Goal: Communication & Community: Answer question/provide support

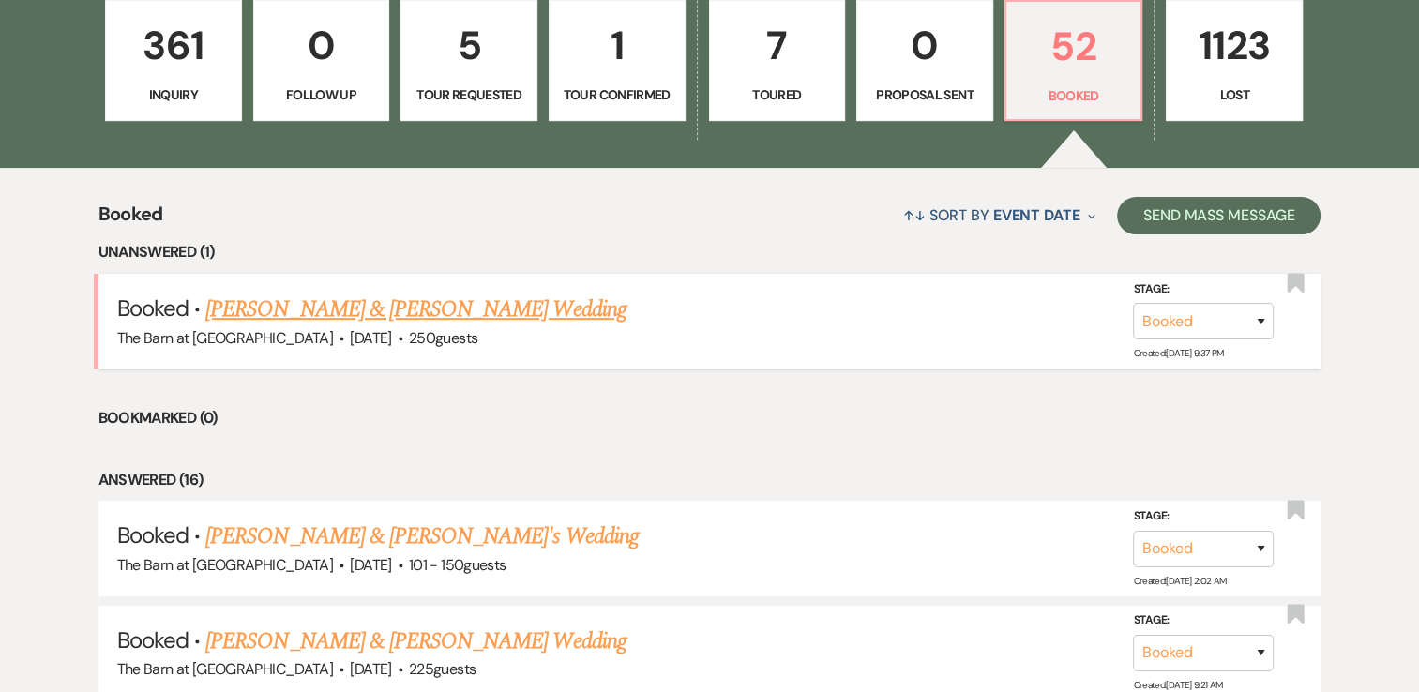
click at [497, 307] on link "[PERSON_NAME] & [PERSON_NAME] Wedding" at bounding box center [415, 310] width 420 height 34
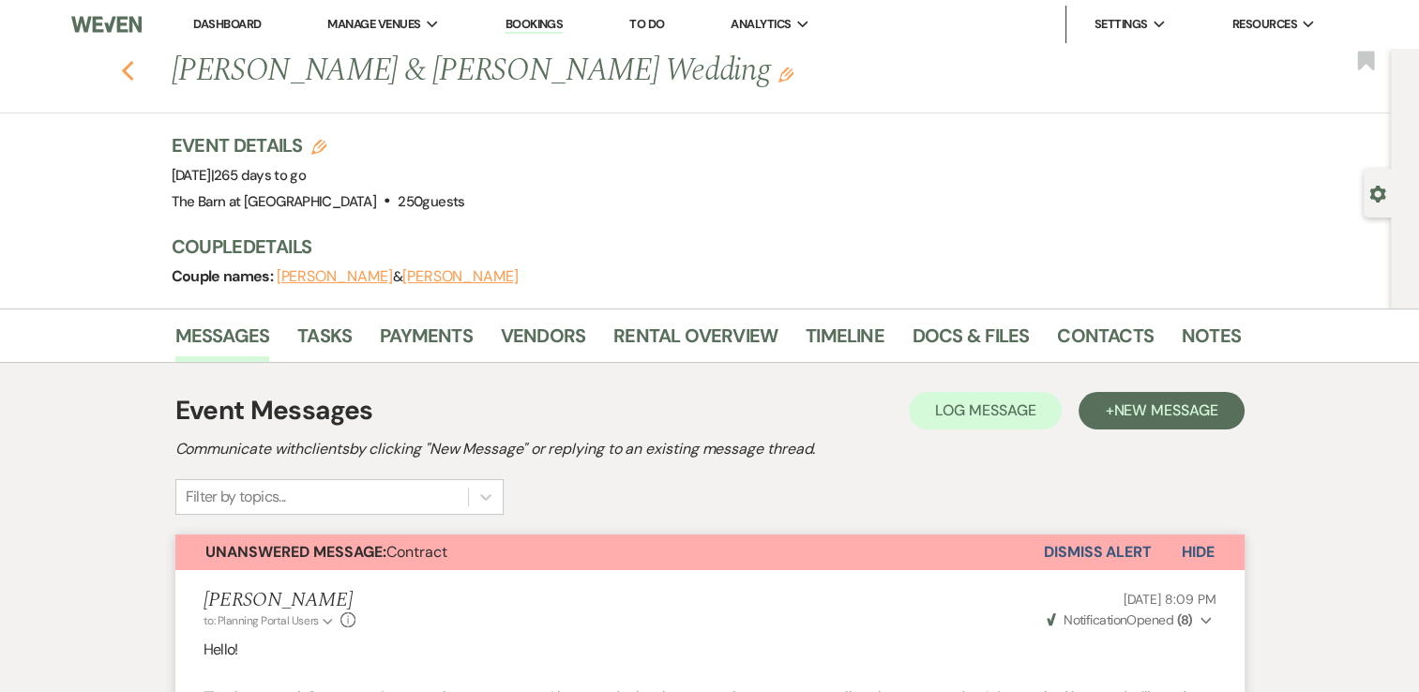
click at [135, 68] on icon "Previous" at bounding box center [128, 71] width 14 height 23
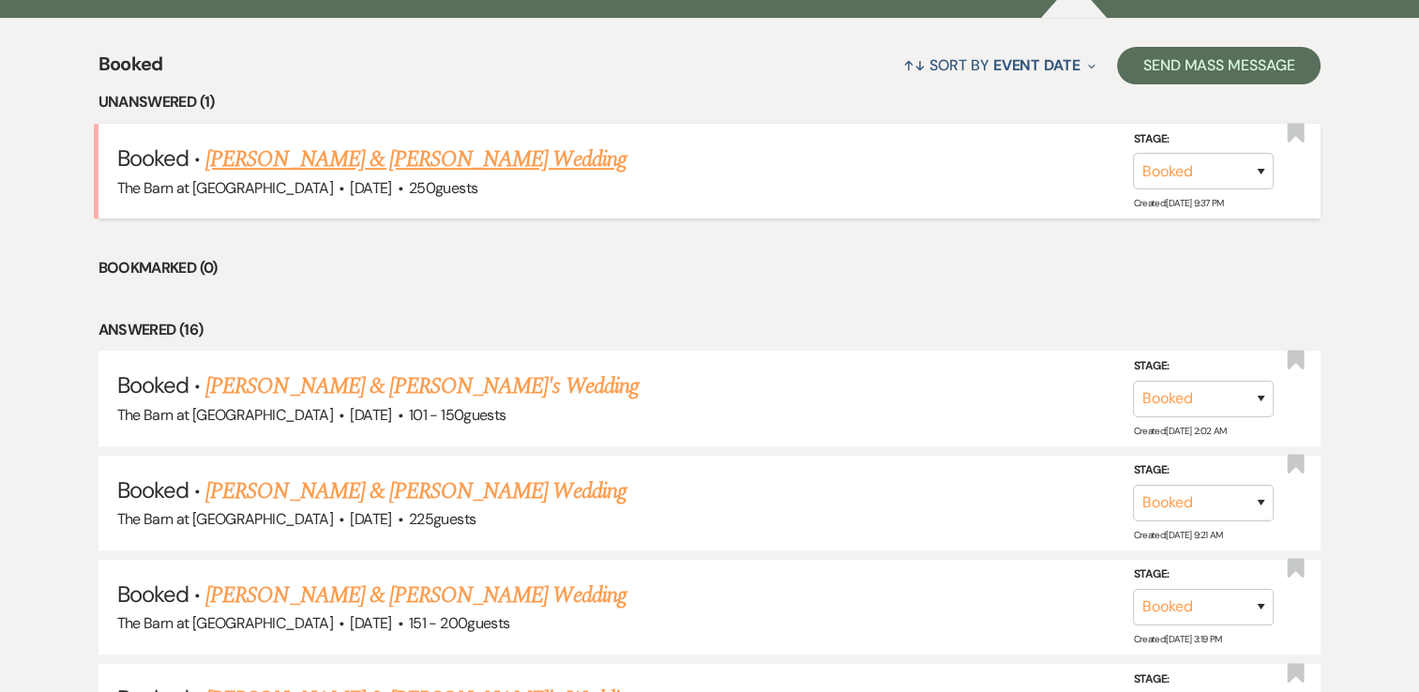
scroll to position [844, 0]
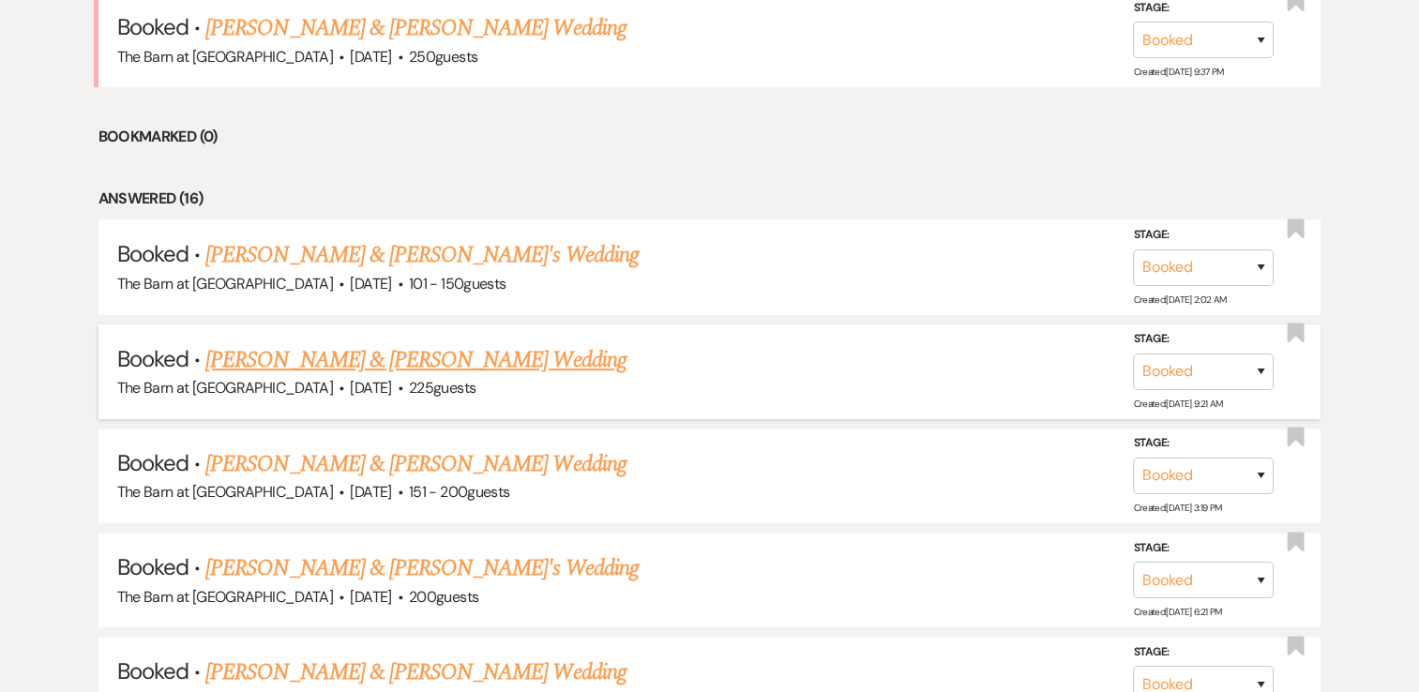
click at [448, 365] on link "[PERSON_NAME] & [PERSON_NAME] Wedding" at bounding box center [415, 360] width 420 height 34
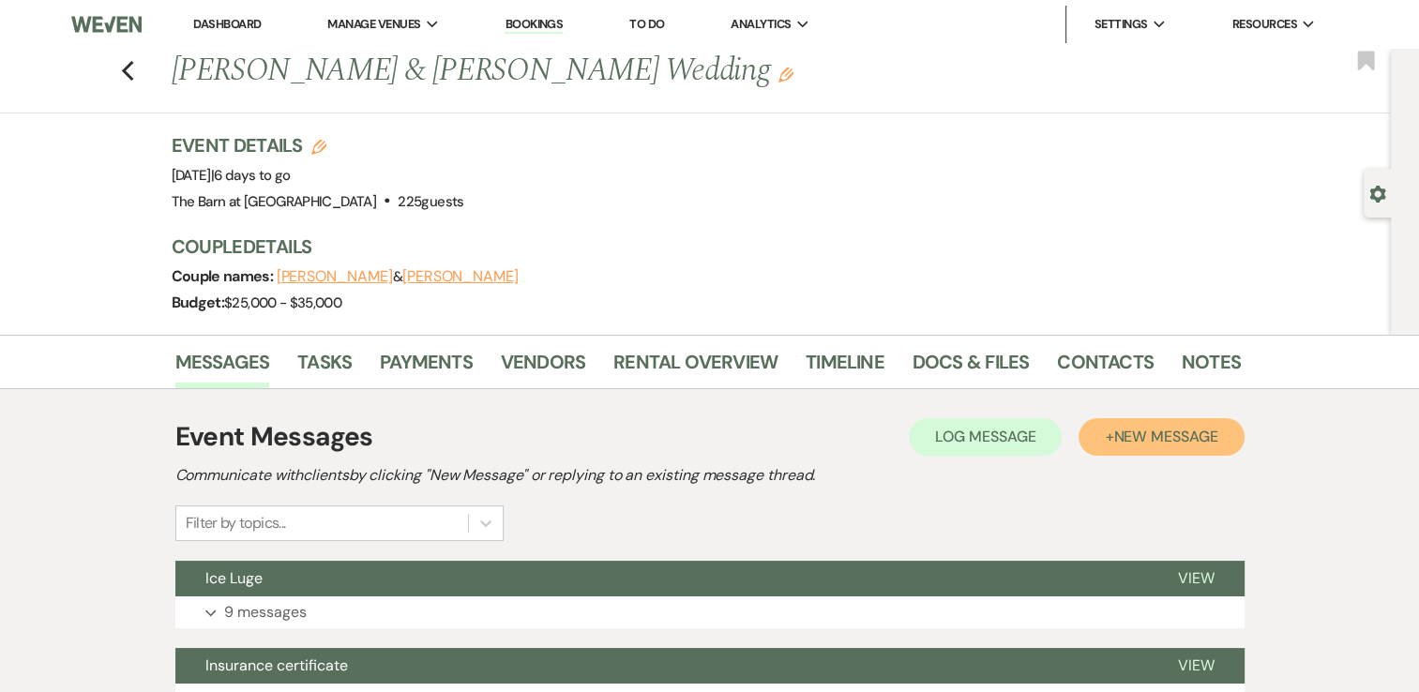
click at [1162, 427] on span "New Message" at bounding box center [1165, 437] width 104 height 20
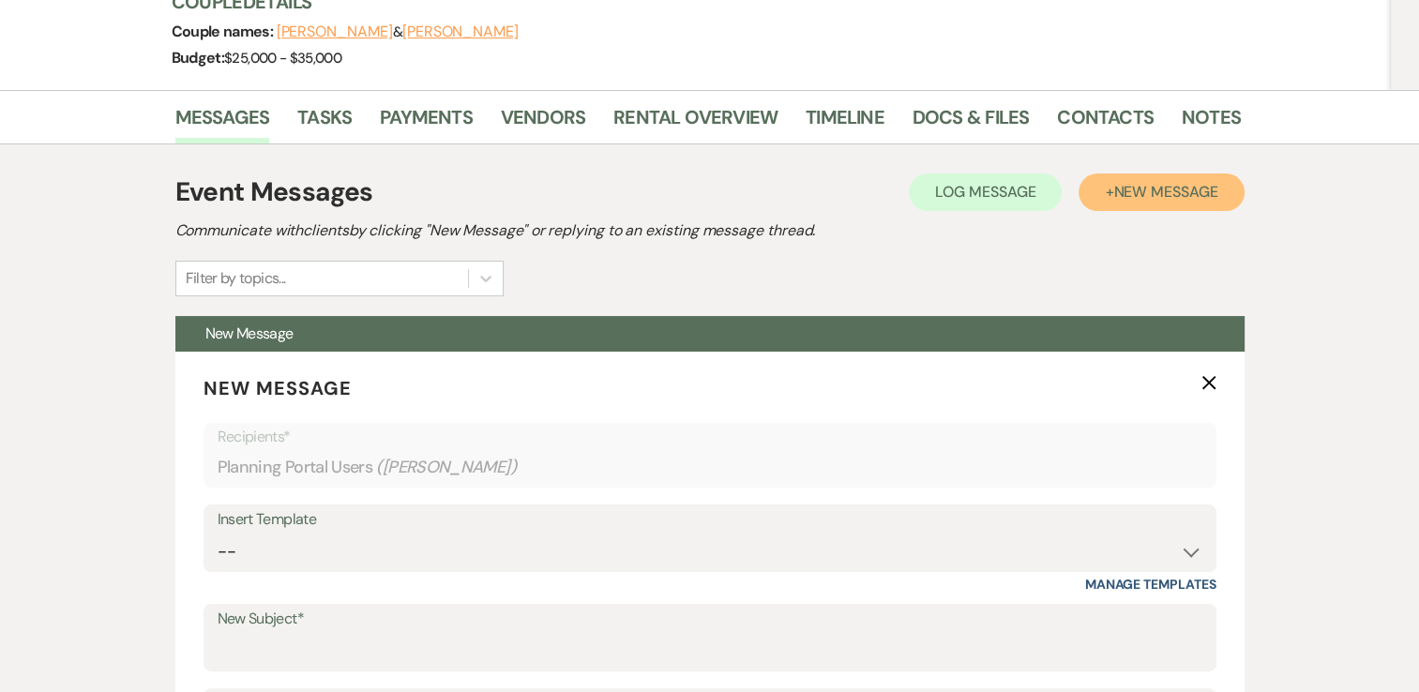
scroll to position [281, 0]
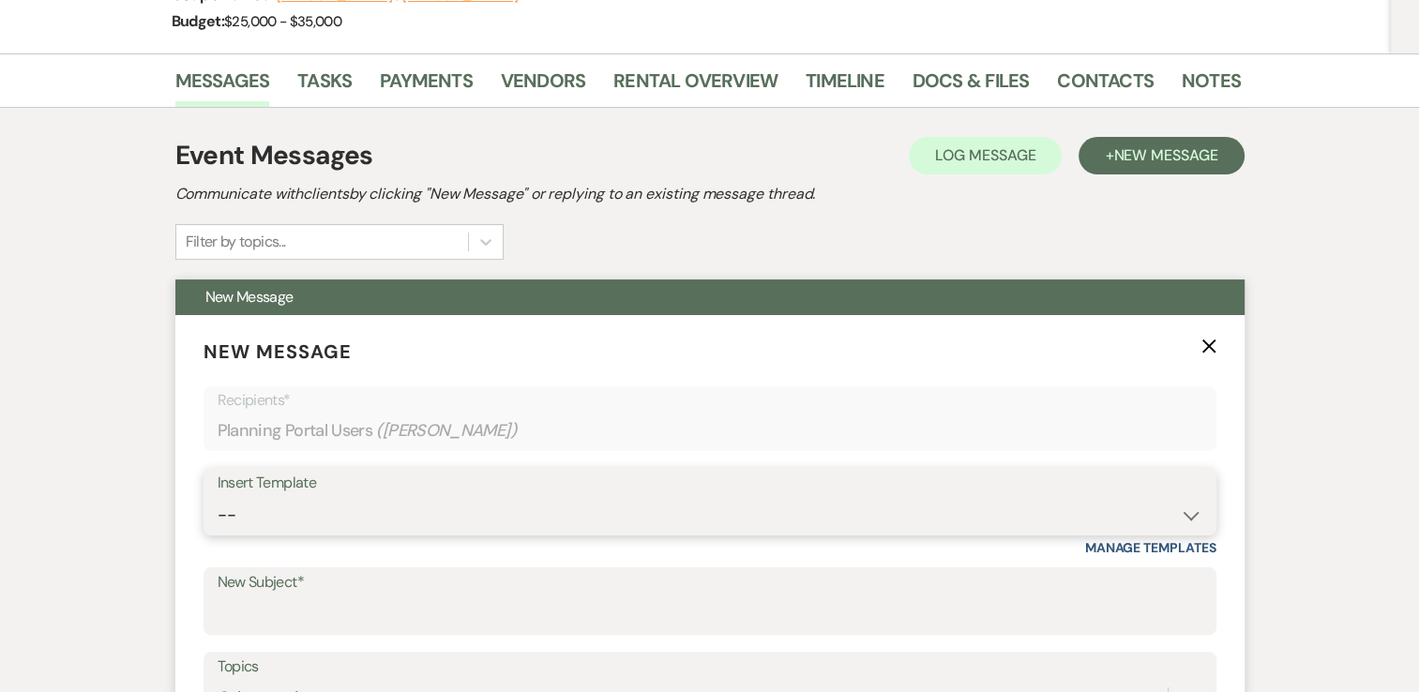
click at [371, 504] on select "-- Weven Planning Portal Introduction (Booked Events) Follow Up Not Available 2…" at bounding box center [710, 515] width 985 height 37
select select "5734"
click at [218, 497] on select "-- Weven Planning Portal Introduction (Booked Events) Follow Up Not Available 2…" at bounding box center [710, 515] width 985 height 37
type input "Wedding Day Helpful Tips"
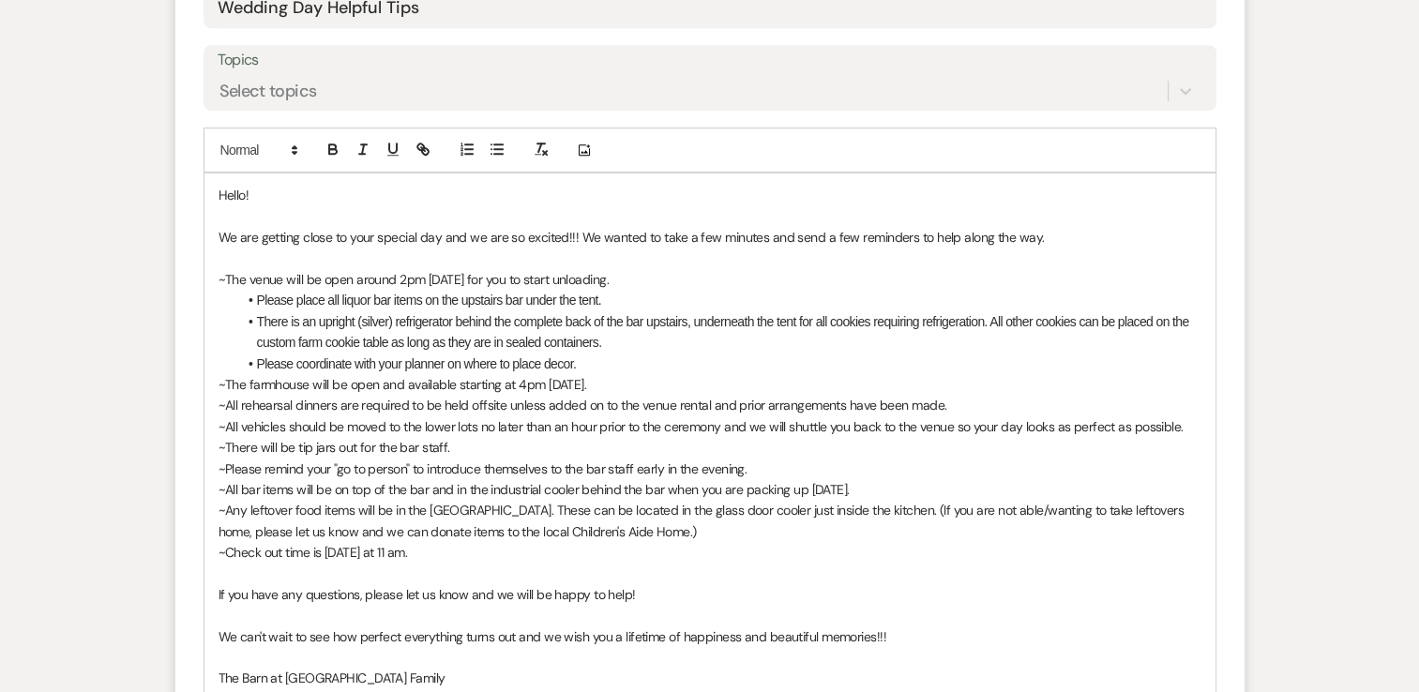
scroll to position [1031, 0]
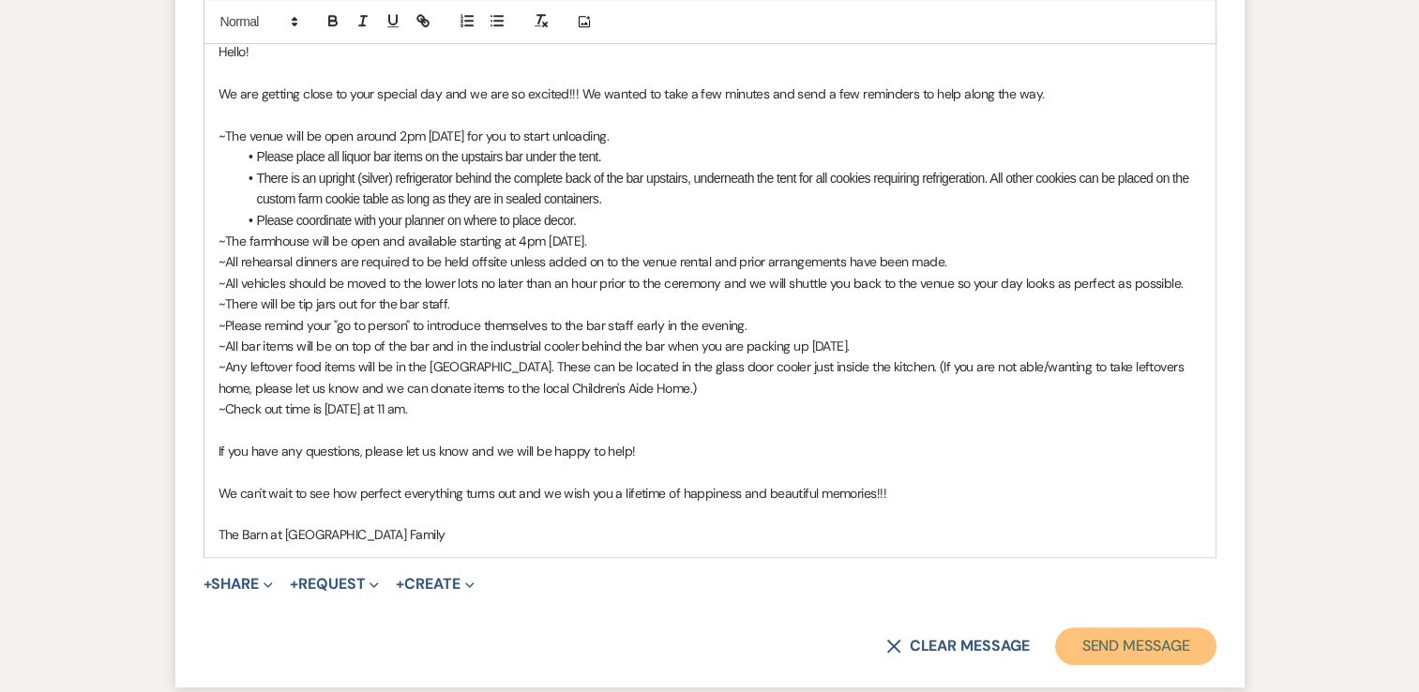
click at [1109, 644] on button "Send Message" at bounding box center [1135, 646] width 160 height 38
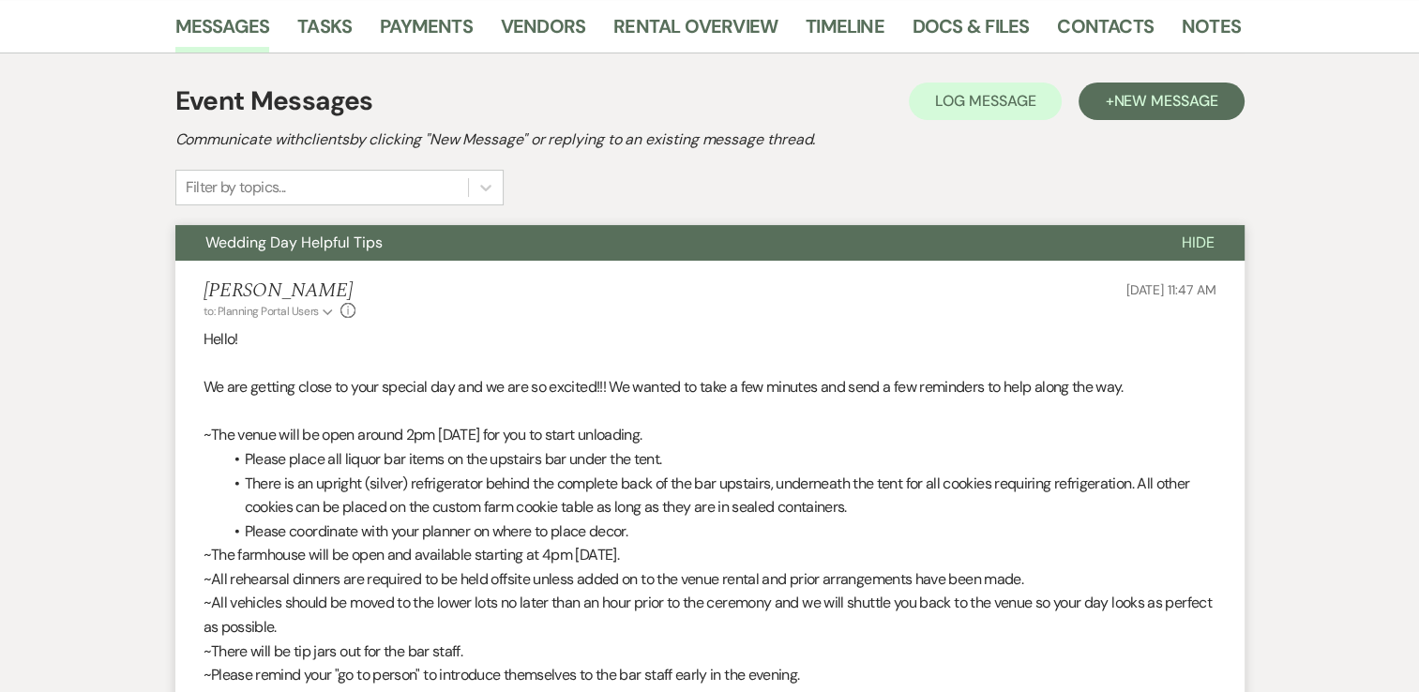
scroll to position [0, 0]
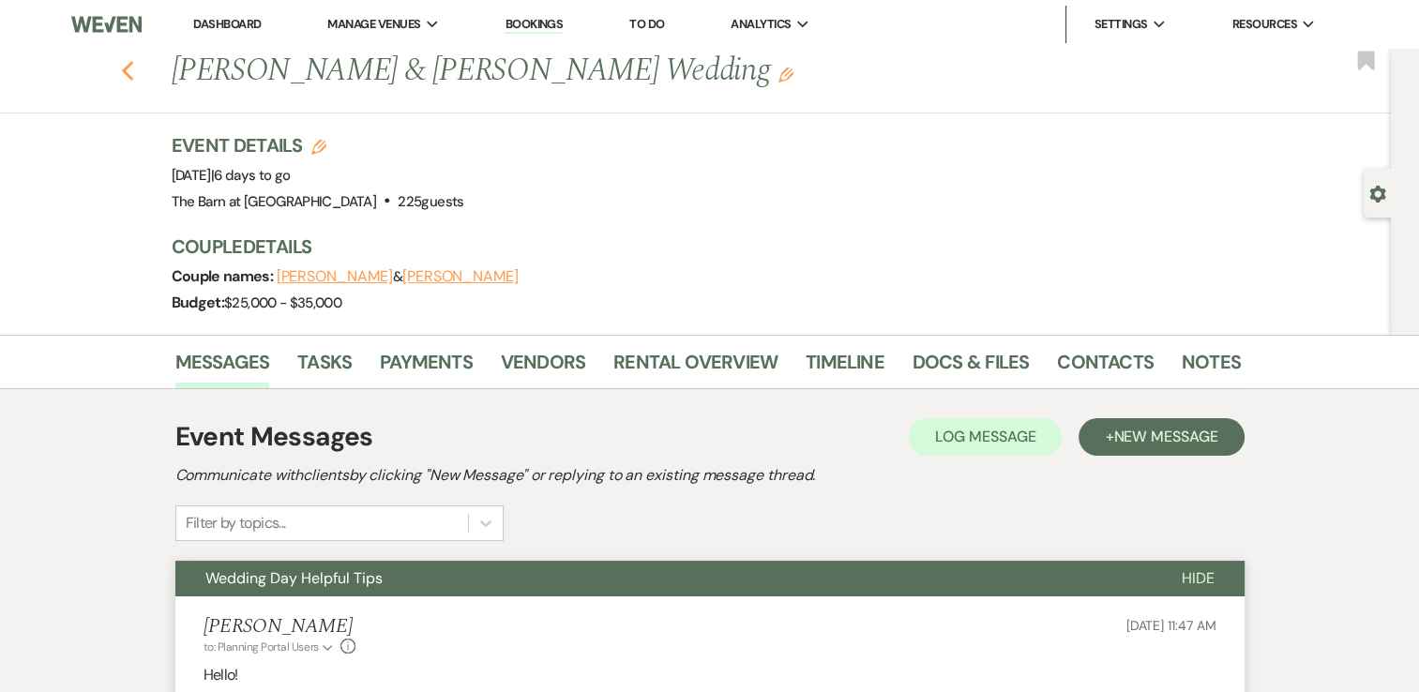
click at [134, 71] on icon "Previous" at bounding box center [128, 71] width 14 height 23
